Goal: Task Accomplishment & Management: Manage account settings

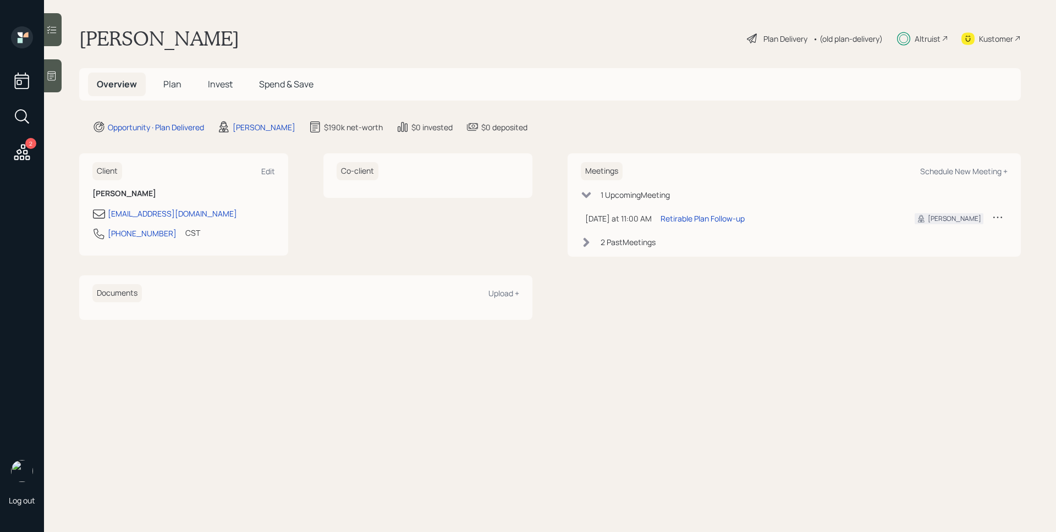
click at [217, 82] on span "Invest" at bounding box center [220, 84] width 25 height 12
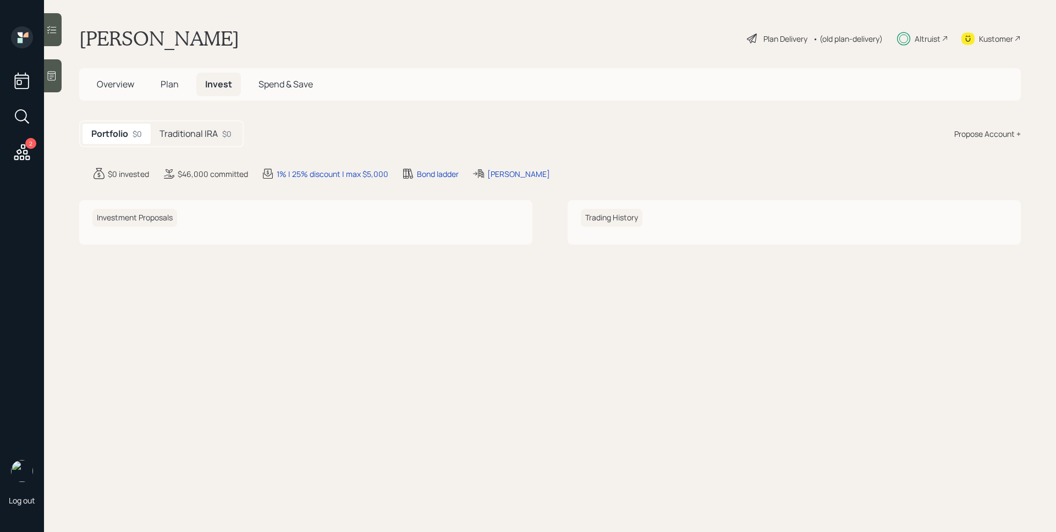
click at [214, 124] on div "Traditional IRA $0" at bounding box center [196, 134] width 90 height 20
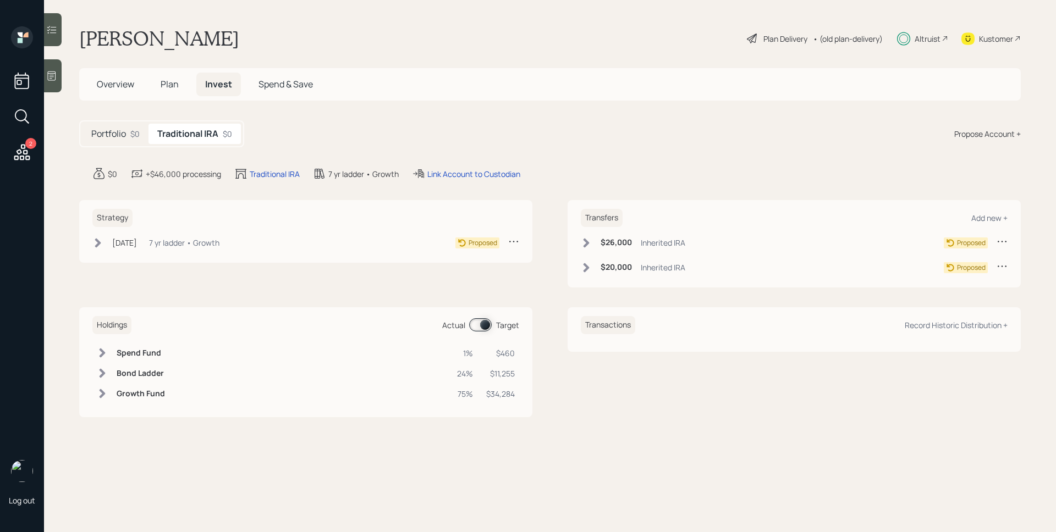
click at [469, 183] on main "[PERSON_NAME] Plan Delivery • (old plan-delivery) Altruist Kustomer Overview Pl…" at bounding box center [550, 266] width 1012 height 532
click at [468, 177] on div "Link Account to Custodian" at bounding box center [473, 174] width 93 height 12
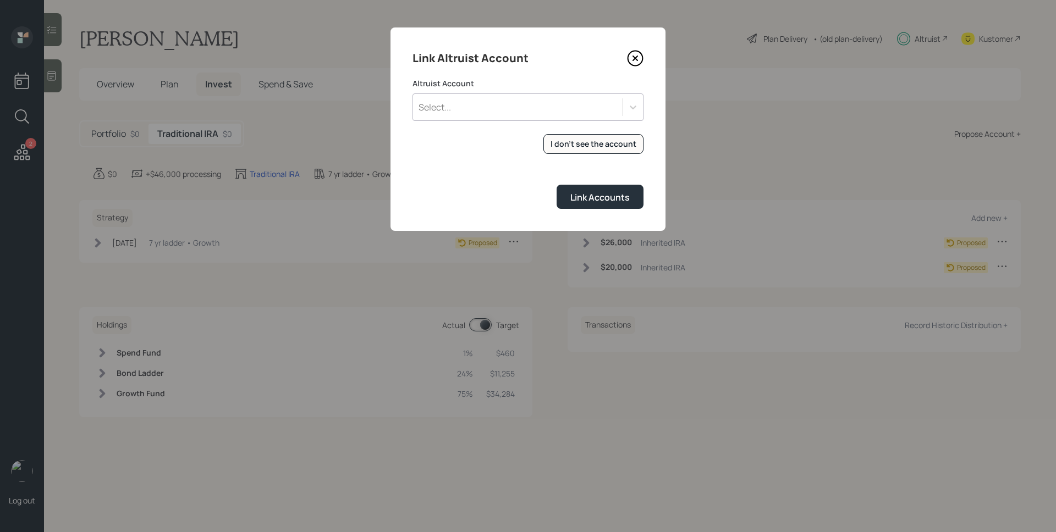
click at [569, 108] on div "Select..." at bounding box center [518, 107] width 210 height 19
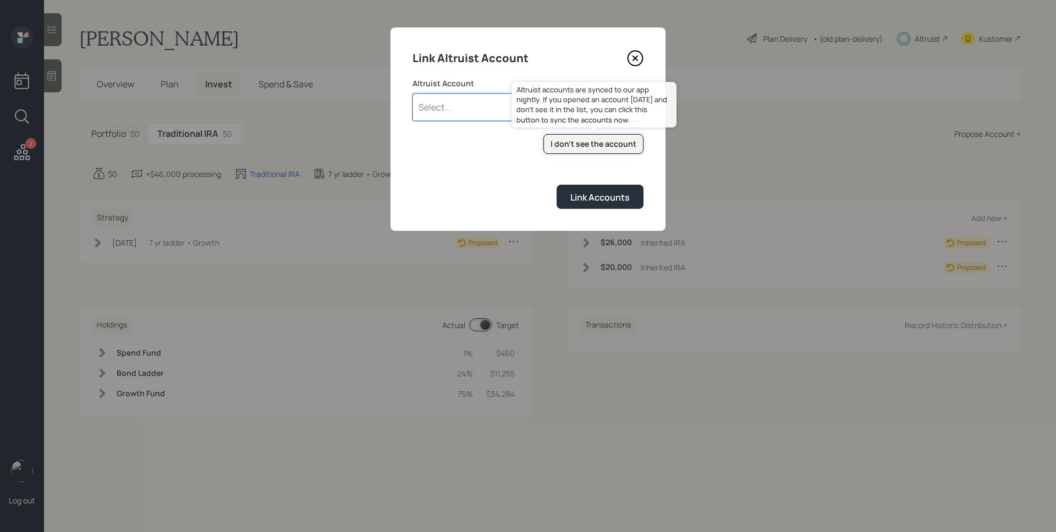
click at [620, 141] on div "I don't see the account" at bounding box center [593, 144] width 86 height 11
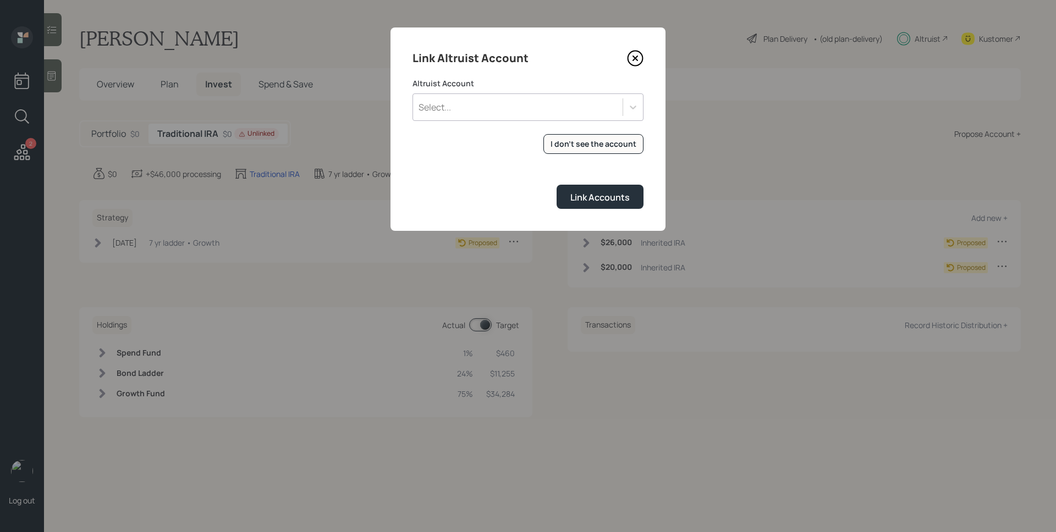
click at [548, 95] on div "Select..." at bounding box center [527, 106] width 231 height 27
click at [506, 134] on div "IRA (4551)" at bounding box center [527, 138] width 231 height 21
click at [595, 201] on div "Link Accounts" at bounding box center [599, 197] width 59 height 12
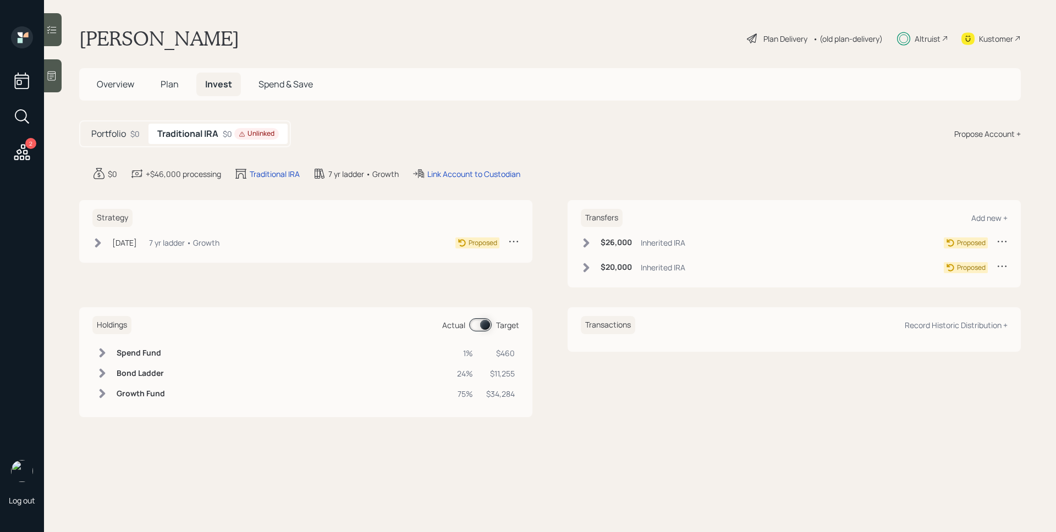
click at [221, 134] on div "Traditional IRA $0 Unlinked" at bounding box center [217, 134] width 139 height 20
click at [273, 129] on div "Unlinked" at bounding box center [257, 133] width 36 height 9
click at [439, 172] on div "Link Account to Custodian" at bounding box center [473, 174] width 93 height 12
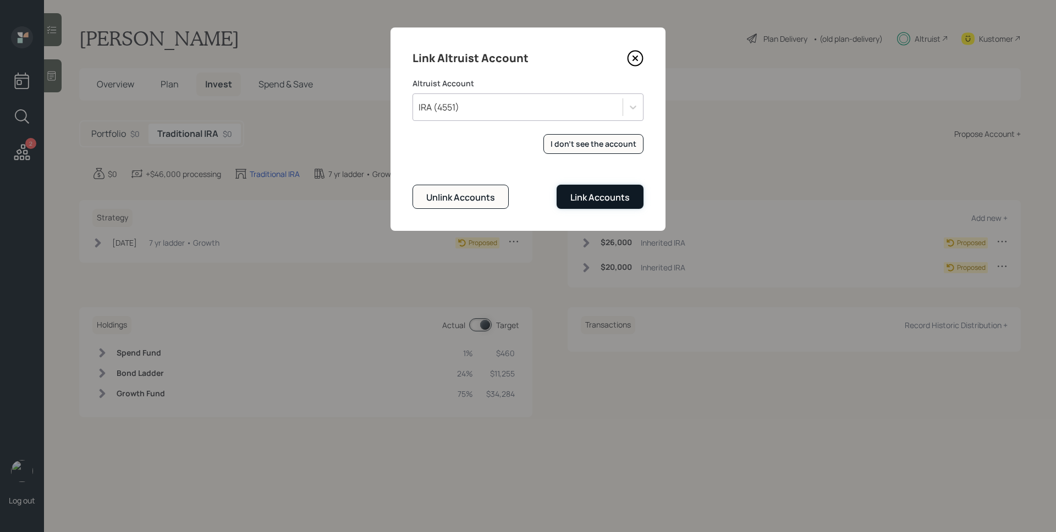
click at [608, 189] on button "Link Accounts" at bounding box center [600, 197] width 87 height 24
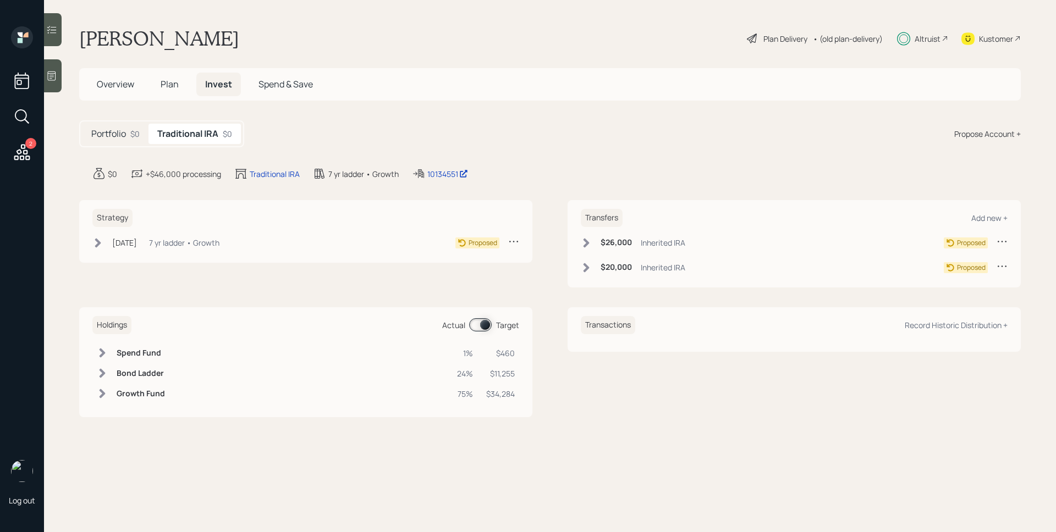
click at [108, 82] on span "Overview" at bounding box center [115, 84] width 37 height 12
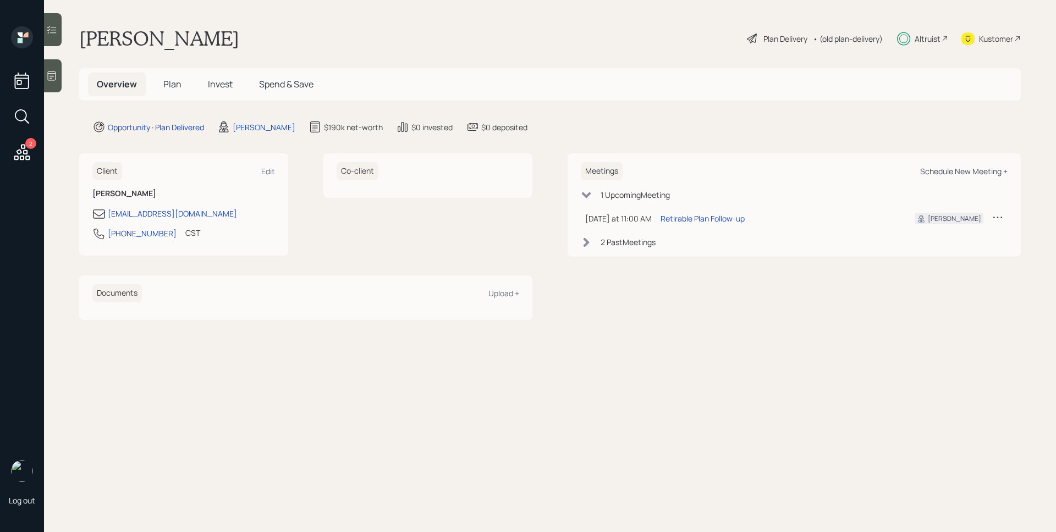
click at [962, 170] on div "Schedule New Meeting +" at bounding box center [963, 171] width 87 height 10
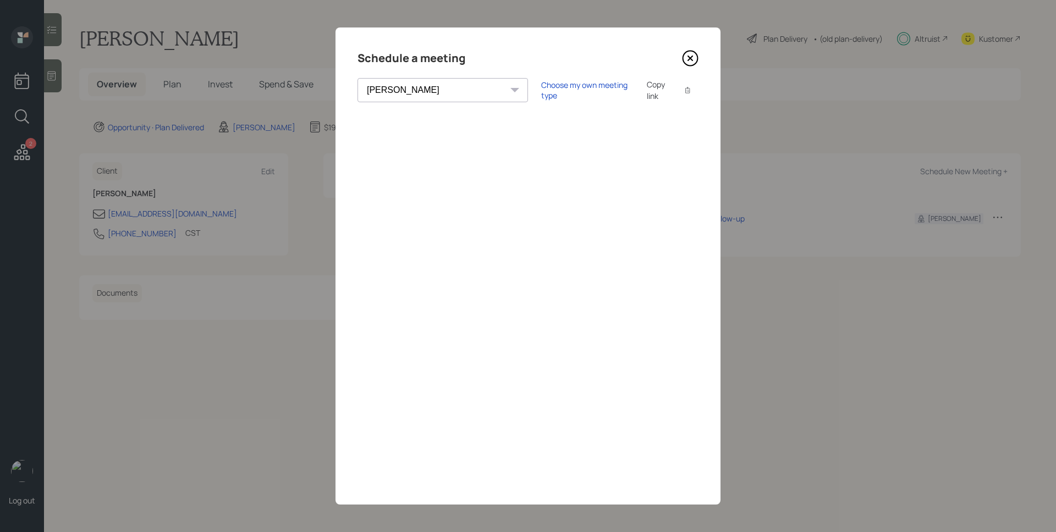
click at [422, 85] on select "[PERSON_NAME] [PERSON_NAME] [PERSON_NAME] [PERSON_NAME] [PERSON_NAME] [PERSON_N…" at bounding box center [442, 90] width 170 height 24
select select "ade3b313-576a-42c5-b346-1eb294908ae6"
click at [357, 78] on select "[PERSON_NAME] [PERSON_NAME] [PERSON_NAME] [PERSON_NAME] [PERSON_NAME] [PERSON_N…" at bounding box center [442, 90] width 170 height 24
click at [689, 56] on icon at bounding box center [690, 58] width 4 height 4
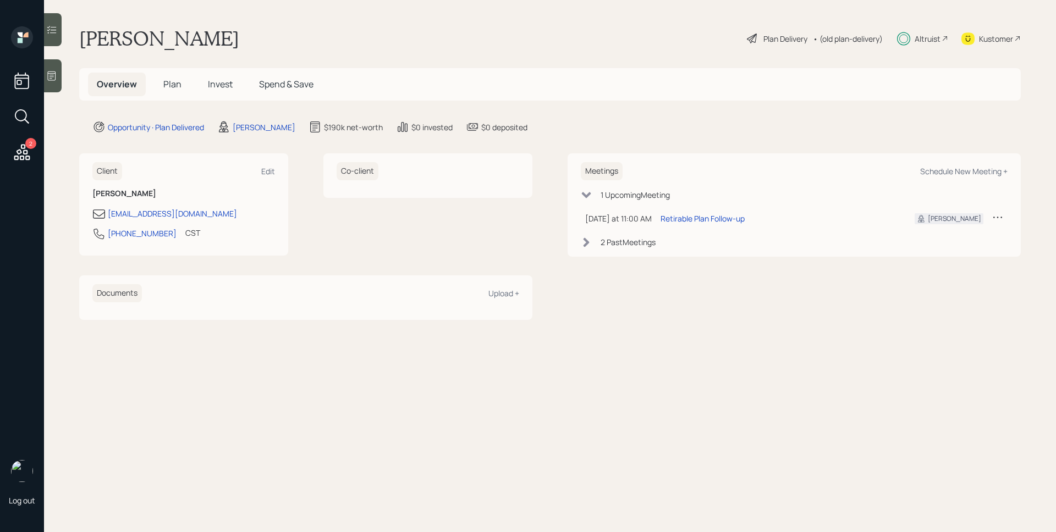
click at [172, 87] on span "Plan" at bounding box center [172, 84] width 18 height 12
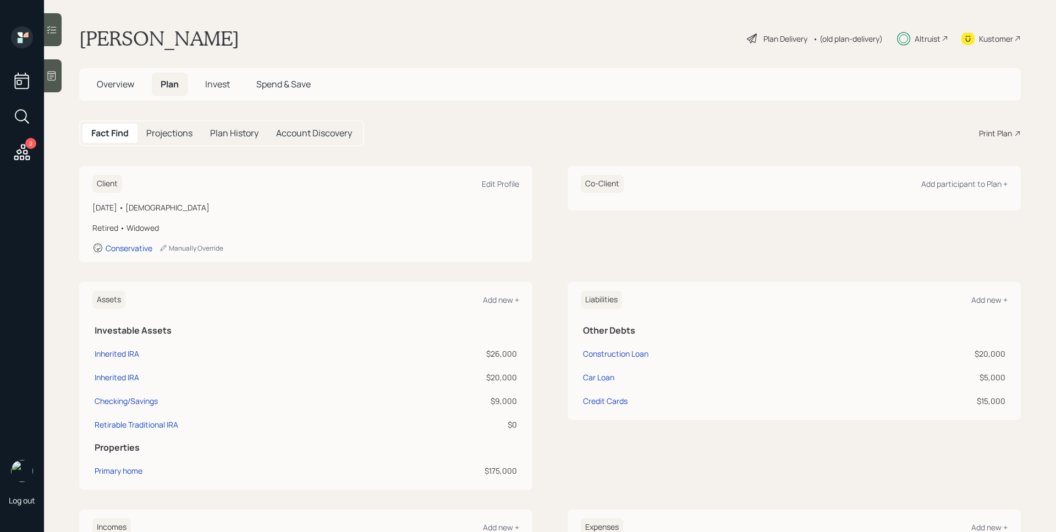
click at [214, 80] on span "Invest" at bounding box center [217, 84] width 25 height 12
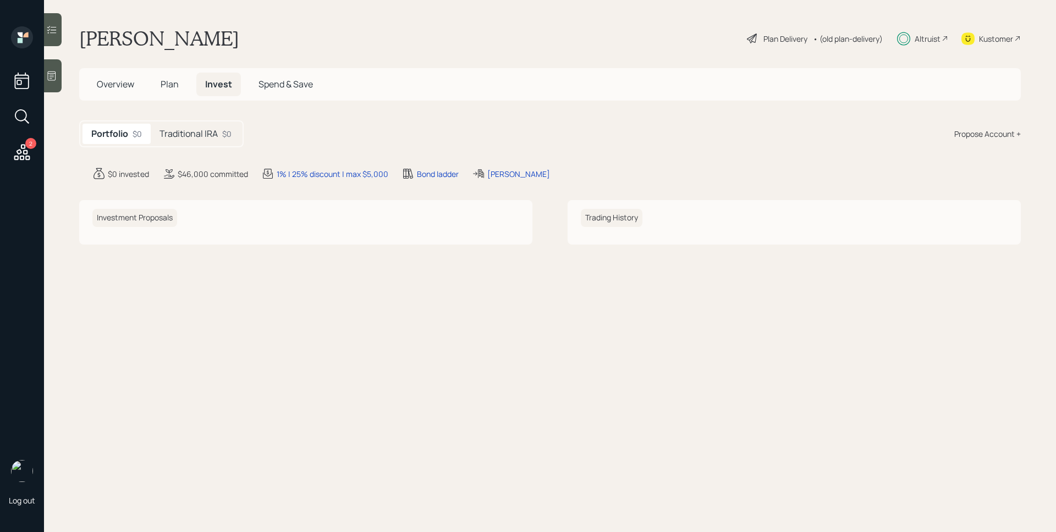
click at [222, 137] on div "$0" at bounding box center [226, 134] width 9 height 12
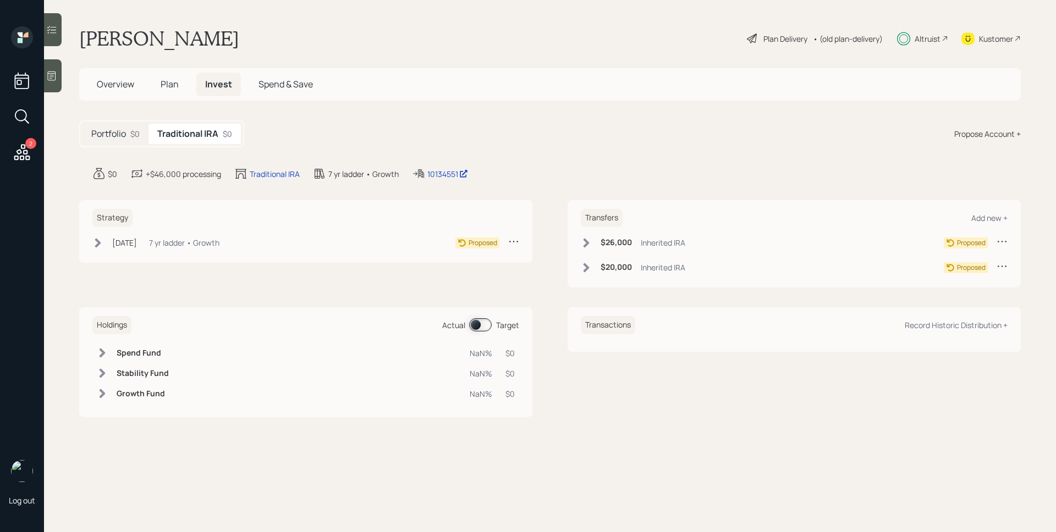
click at [673, 238] on div "Inherited IRA" at bounding box center [663, 243] width 45 height 12
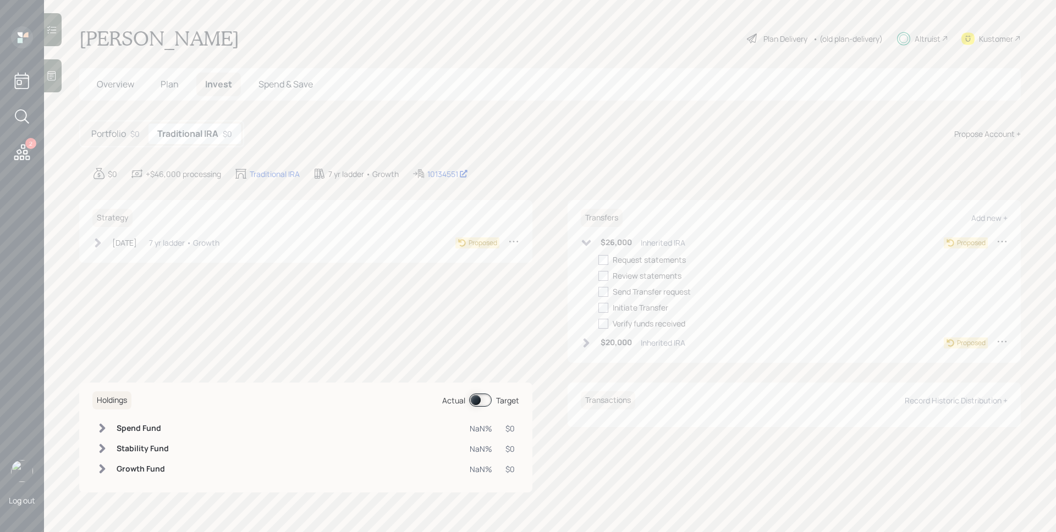
click at [662, 256] on div "Request statements" at bounding box center [649, 260] width 73 height 12
click at [598, 260] on div "$26,000 Inherited IRA Proposed Request statements Review statements Send Transf…" at bounding box center [794, 282] width 427 height 93
click at [604, 262] on div at bounding box center [603, 260] width 10 height 10
click at [598, 260] on input "checkbox" at bounding box center [598, 260] width 1 height 1
checkbox input "true"
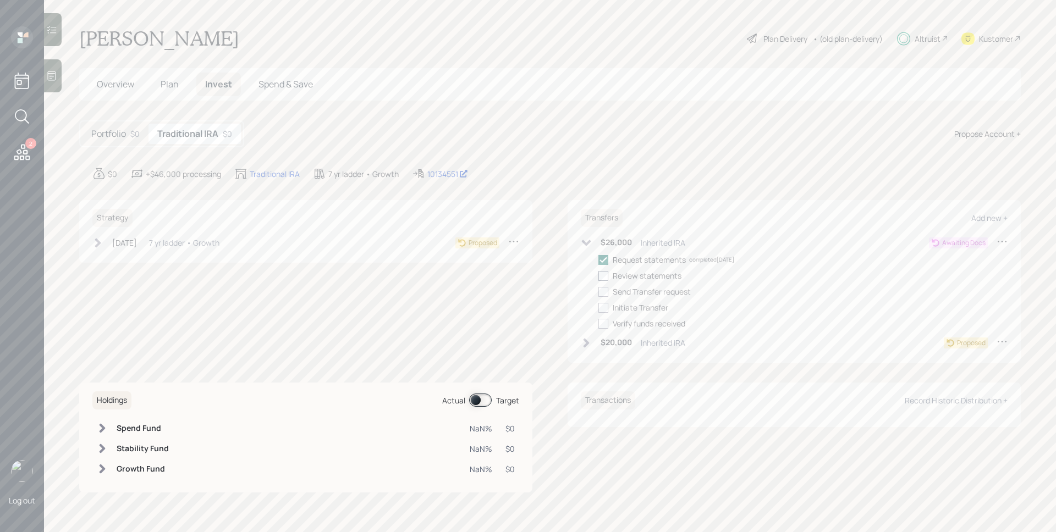
click at [605, 270] on label at bounding box center [605, 276] width 14 height 12
click at [598, 276] on input "checkbox" at bounding box center [598, 276] width 1 height 1
checkbox input "true"
click at [588, 339] on icon at bounding box center [586, 343] width 11 height 11
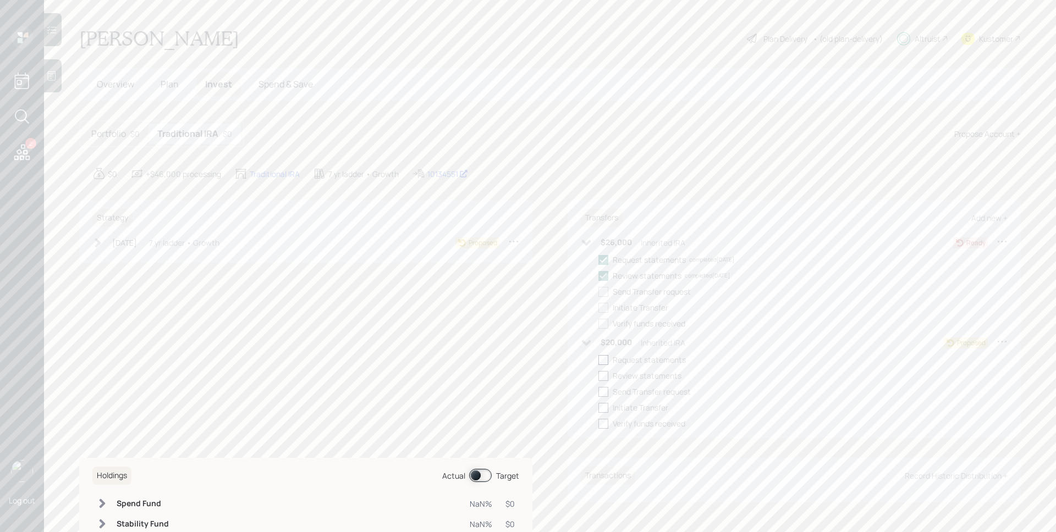
click at [598, 356] on div at bounding box center [603, 360] width 10 height 10
click at [598, 360] on input "checkbox" at bounding box center [598, 360] width 1 height 1
checkbox input "true"
click at [600, 376] on div at bounding box center [603, 376] width 10 height 10
click at [598, 376] on input "checkbox" at bounding box center [598, 376] width 1 height 1
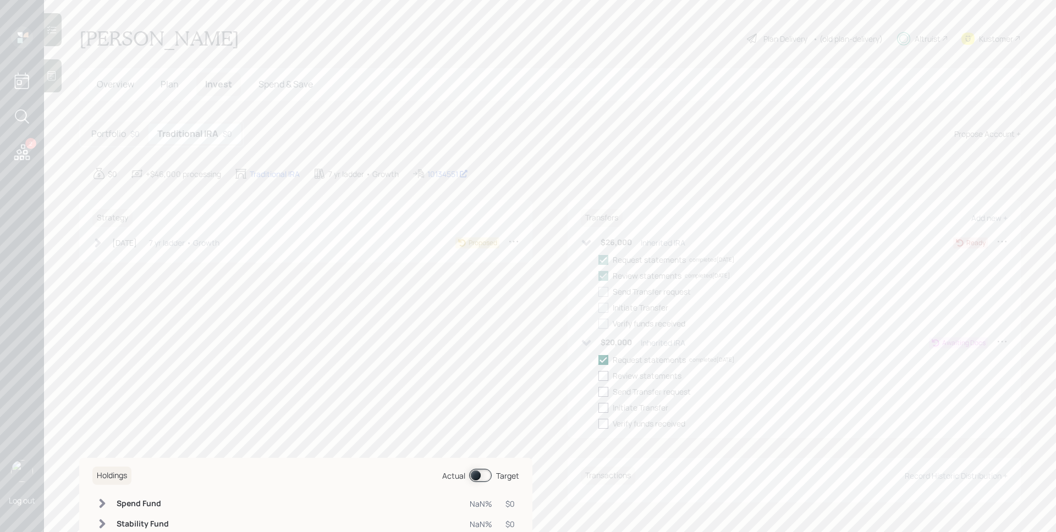
checkbox input "true"
click at [112, 91] on h5 "Overview" at bounding box center [115, 85] width 55 height 24
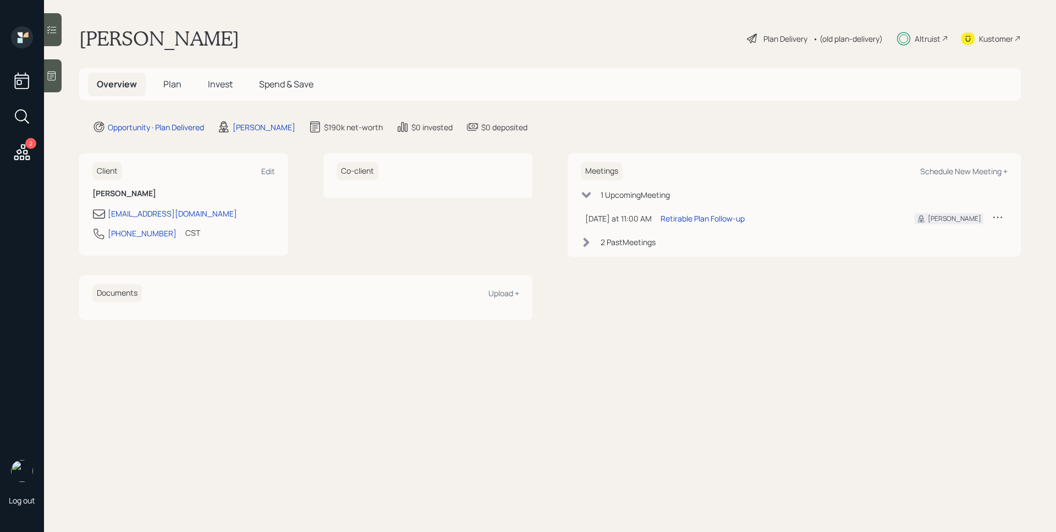
click at [948, 177] on div "Meetings Schedule New Meeting +" at bounding box center [794, 171] width 427 height 18
click at [951, 175] on div "Schedule New Meeting +" at bounding box center [963, 171] width 87 height 10
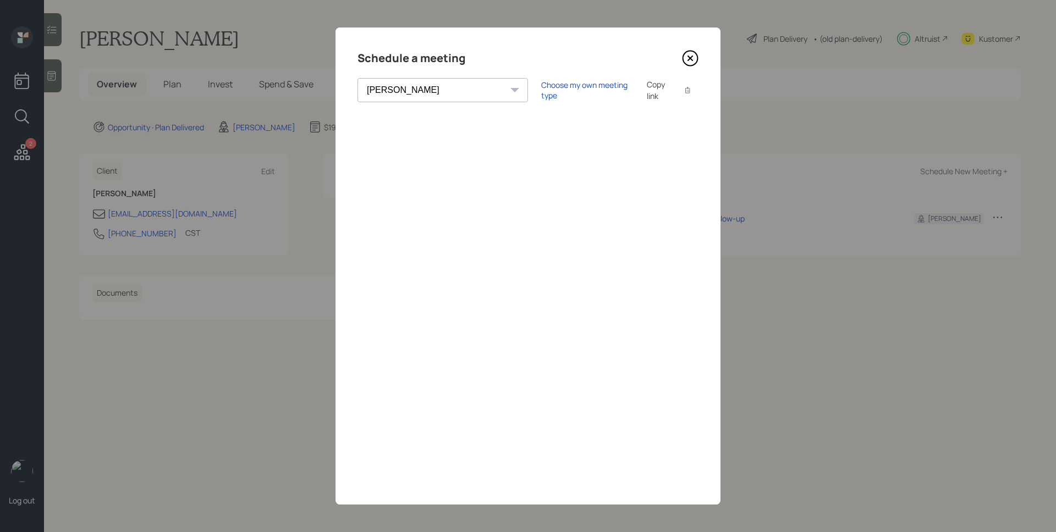
click at [415, 86] on select "[PERSON_NAME] [PERSON_NAME] [PERSON_NAME] [PERSON_NAME] [PERSON_NAME] [PERSON_N…" at bounding box center [442, 90] width 170 height 24
select select "ade3b313-576a-42c5-b346-1eb294908ae6"
click at [357, 78] on select "[PERSON_NAME] [PERSON_NAME] [PERSON_NAME] [PERSON_NAME] [PERSON_NAME] [PERSON_N…" at bounding box center [442, 90] width 170 height 24
click at [541, 89] on div "Choose my own meeting type" at bounding box center [587, 90] width 92 height 21
click at [694, 62] on icon at bounding box center [690, 58] width 16 height 16
